Goal: Information Seeking & Learning: Check status

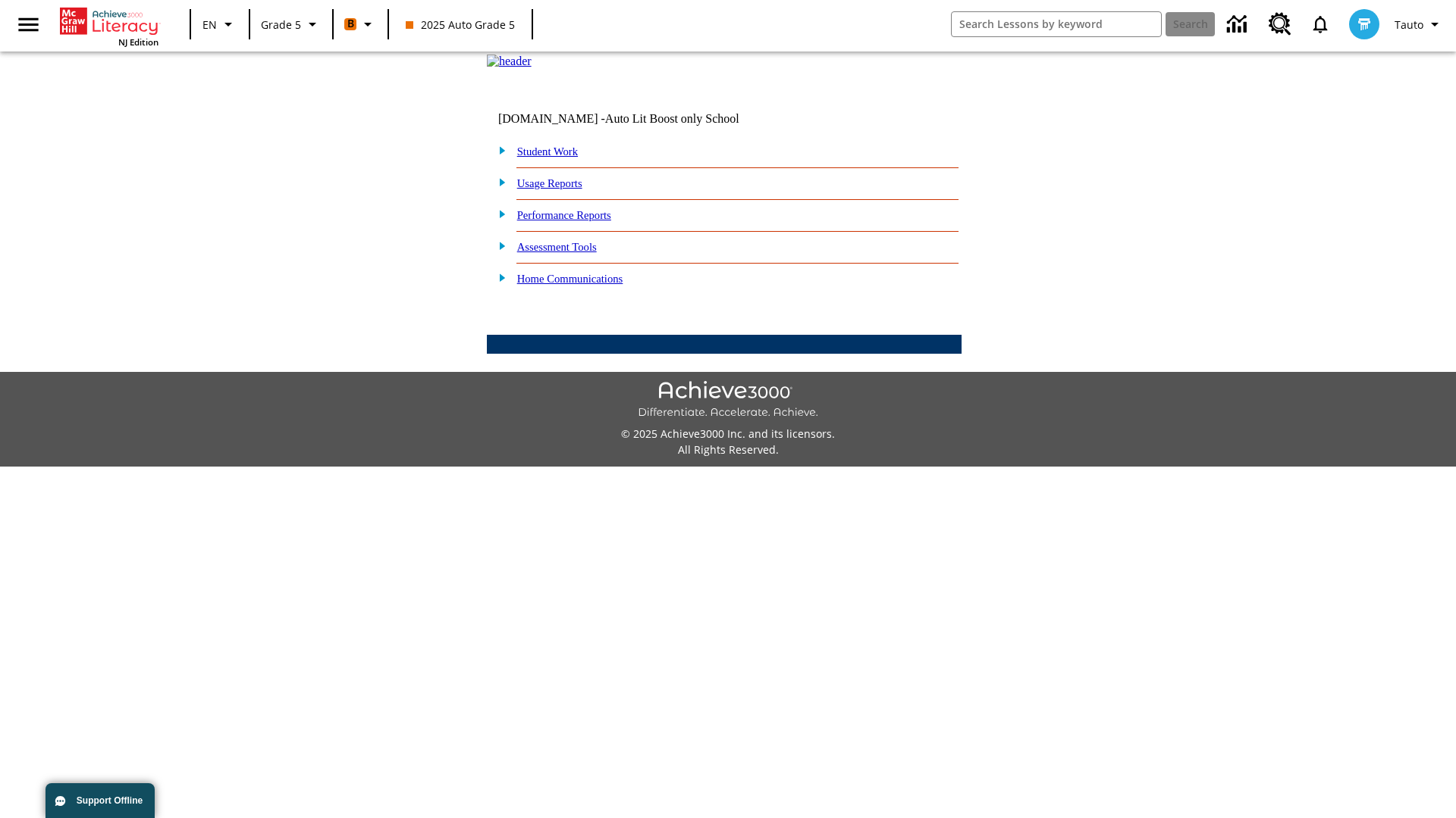
click at [580, 221] on link "Performance Reports" at bounding box center [564, 215] width 94 height 12
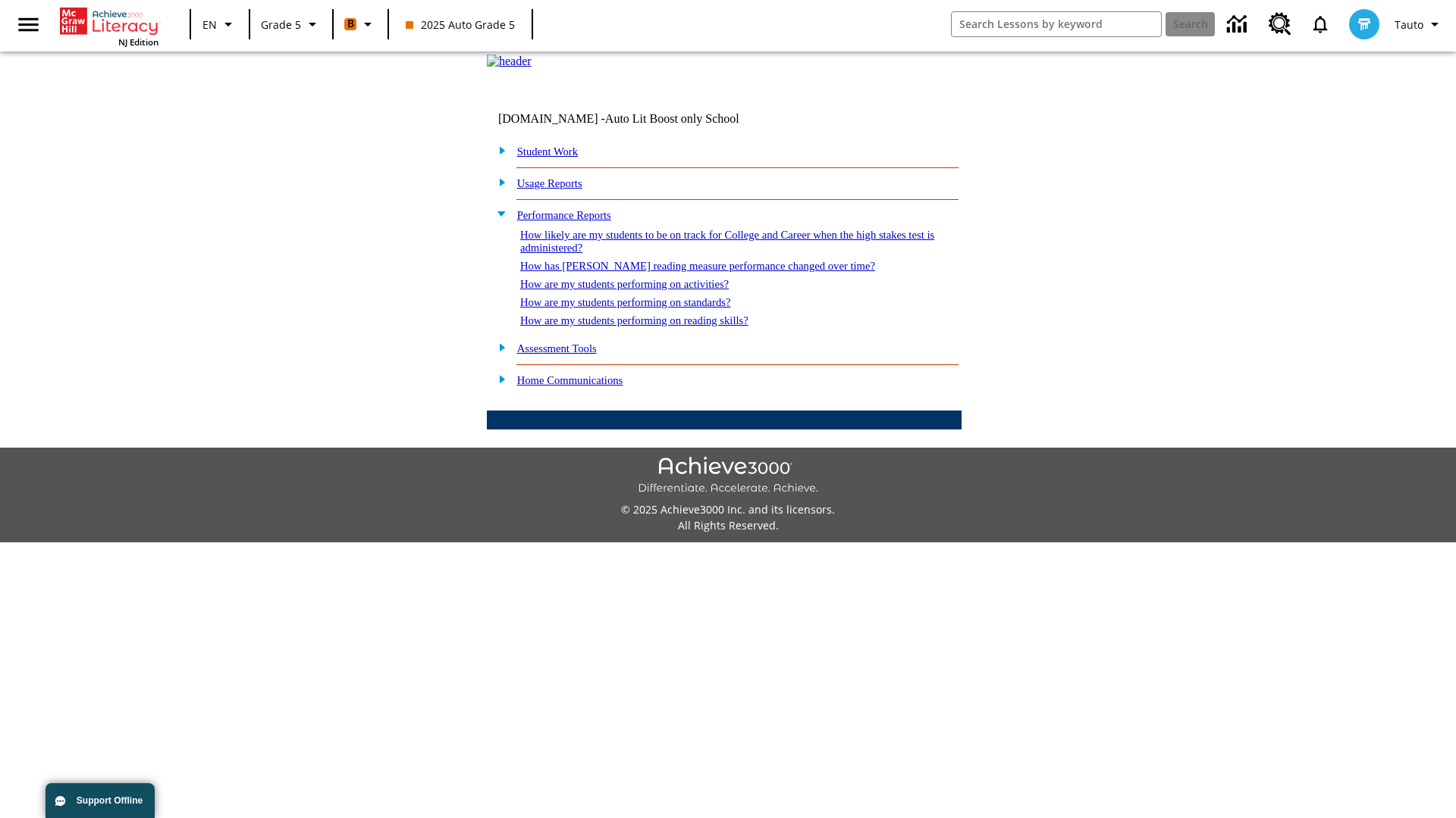
click at [700, 254] on link "How likely are my students to be on track for College and Career when the high …" at bounding box center [727, 241] width 414 height 25
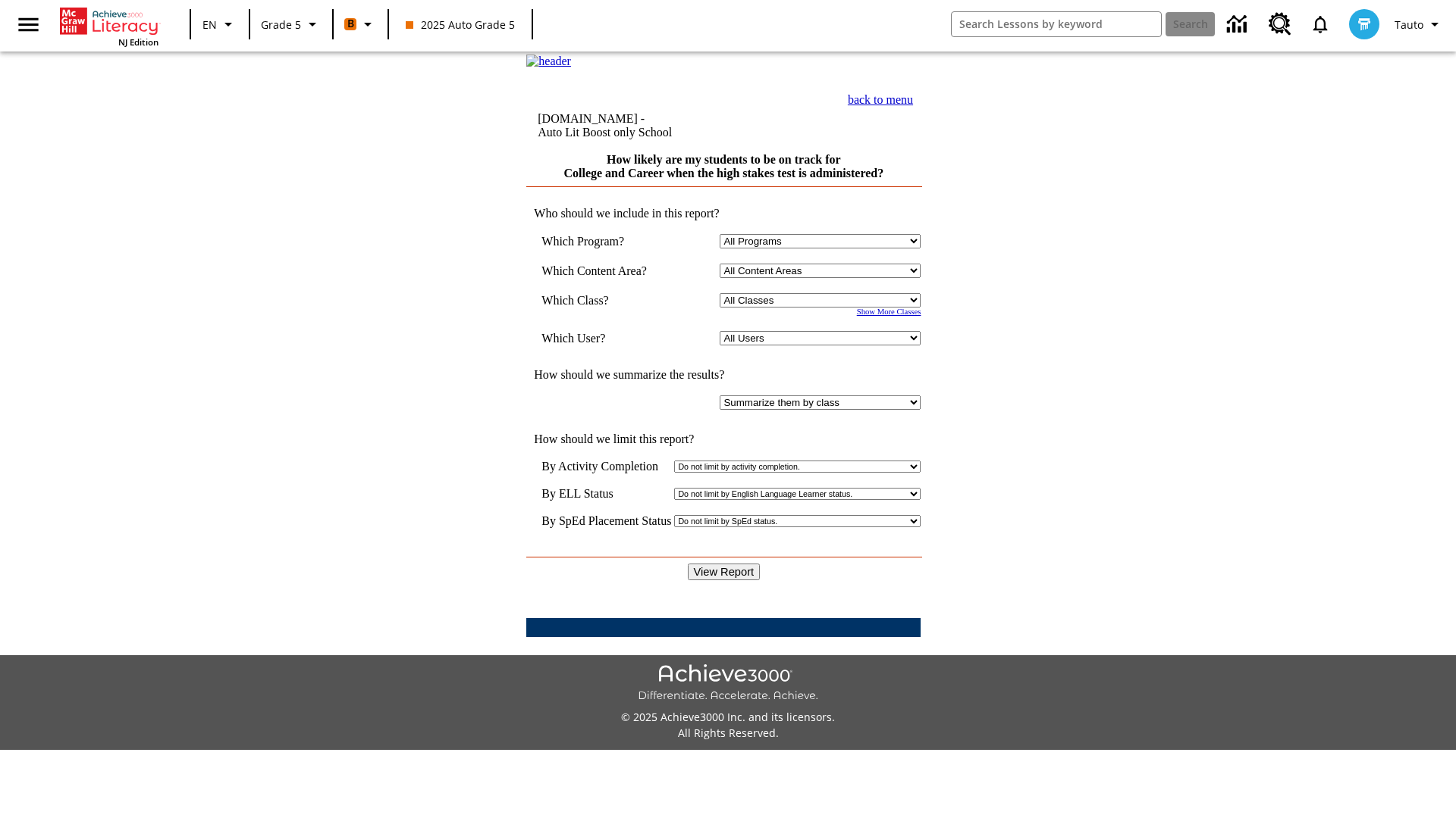
click at [823, 308] on select "Select a Class: All Classes 2025 Auto Grade 5 OL 2025 Auto Grade 6" at bounding box center [819, 300] width 201 height 15
select select "11133131"
